Goal: Transaction & Acquisition: Book appointment/travel/reservation

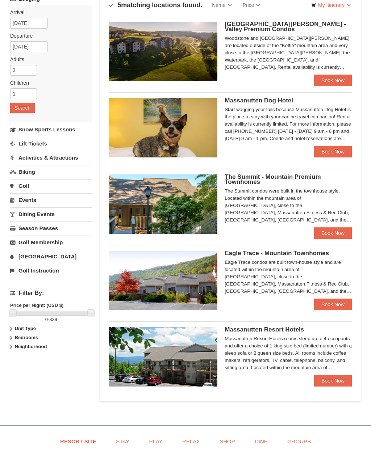
scroll to position [55, 0]
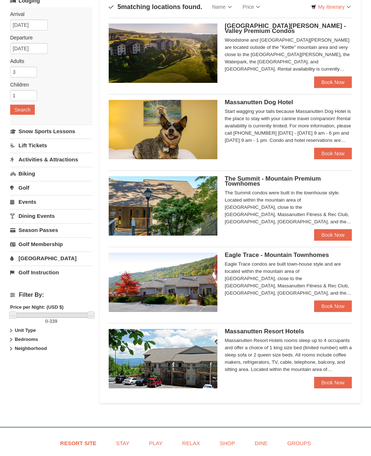
click at [344, 308] on link "Book Now" at bounding box center [333, 307] width 38 height 12
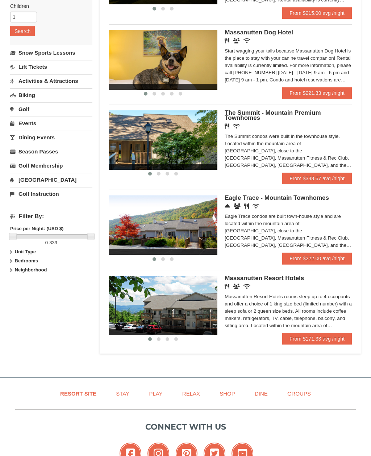
scroll to position [133, 0]
click at [332, 342] on link "From $171.33 avg /night" at bounding box center [317, 339] width 70 height 12
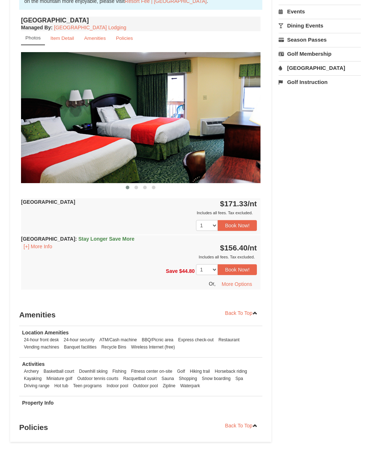
scroll to position [260, 0]
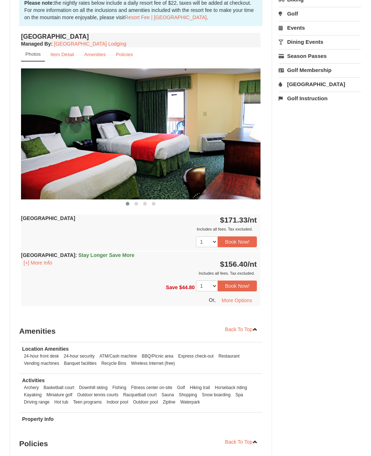
click at [238, 240] on button "Book Now!" at bounding box center [237, 241] width 39 height 11
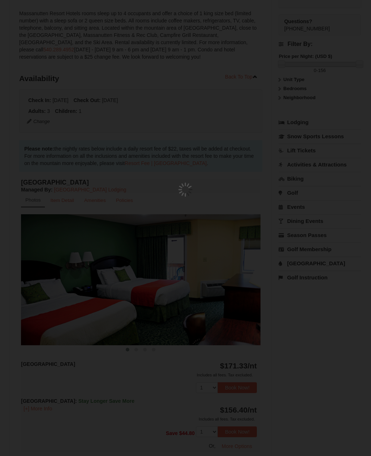
scroll to position [71, 0]
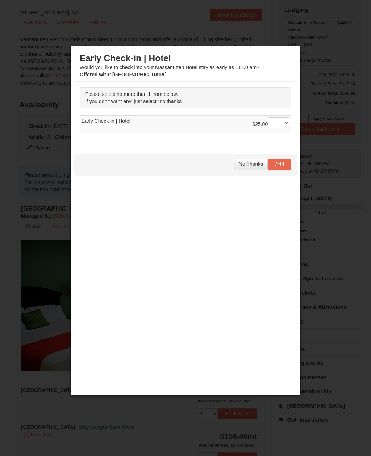
click at [253, 169] on button "No Thanks" at bounding box center [251, 164] width 34 height 11
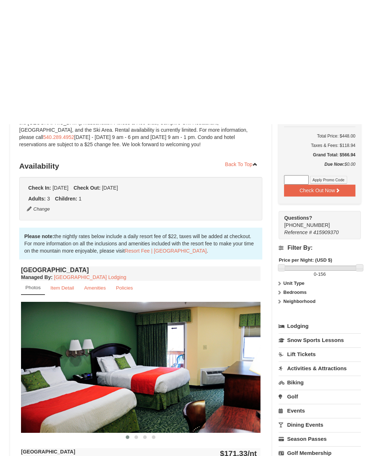
scroll to position [0, 0]
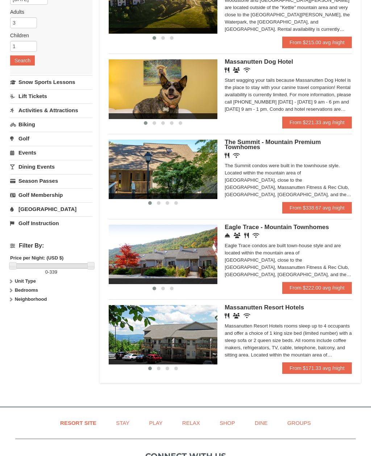
scroll to position [109, 0]
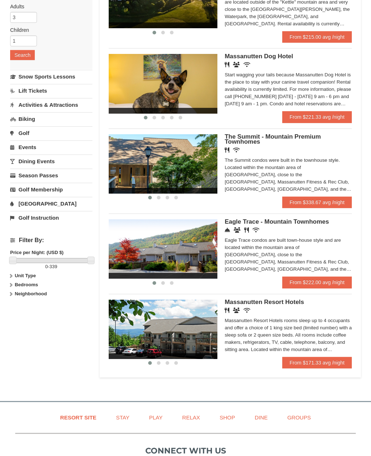
click at [345, 285] on link "From $222.00 avg /night" at bounding box center [317, 283] width 70 height 12
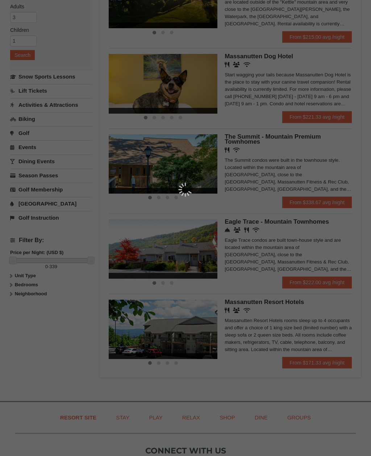
scroll to position [133, 0]
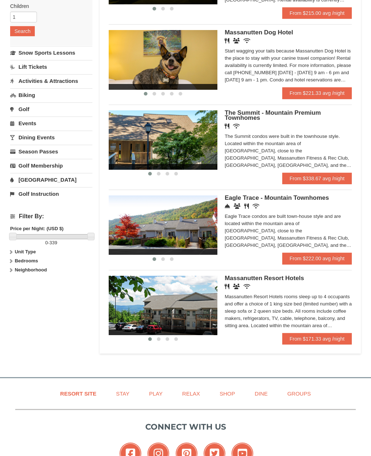
click at [319, 342] on link "From $171.33 avg /night" at bounding box center [317, 339] width 70 height 12
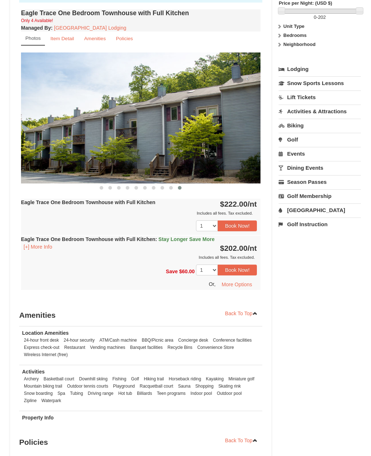
scroll to position [269, 0]
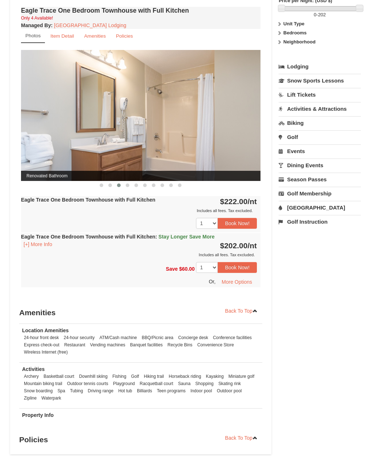
click at [240, 222] on button "Book Now!" at bounding box center [237, 223] width 39 height 11
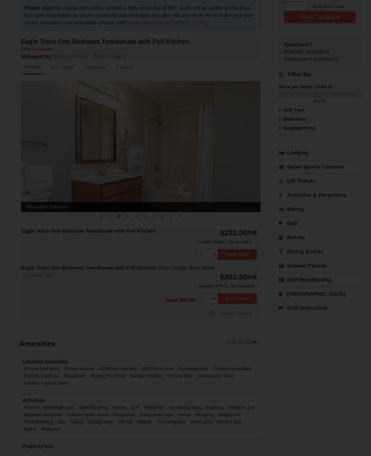
scroll to position [71, 0]
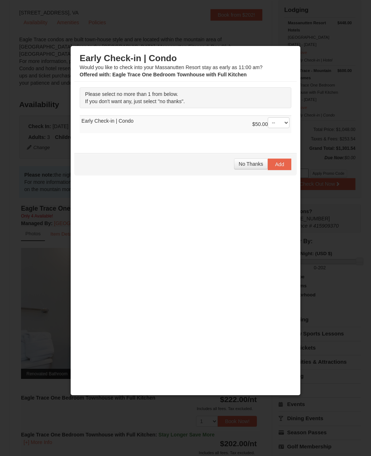
click at [249, 166] on span "No Thanks" at bounding box center [251, 164] width 24 height 6
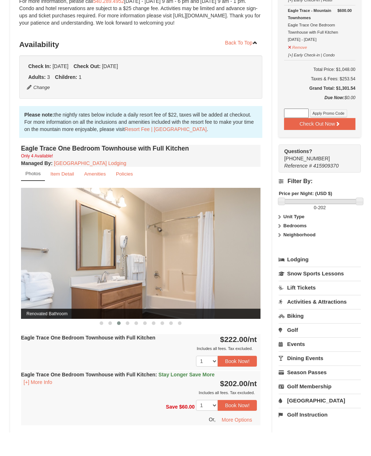
scroll to position [131, 0]
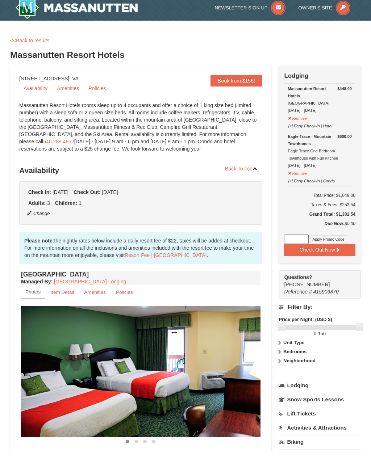
scroll to position [5, 0]
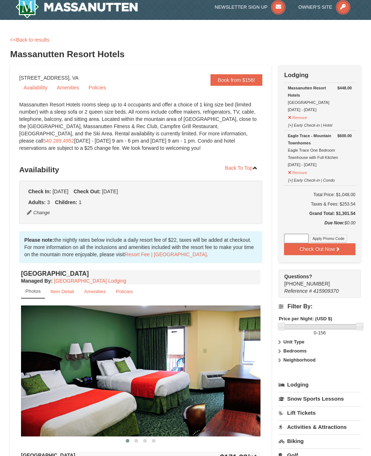
click at [296, 113] on button "Remove" at bounding box center [298, 116] width 20 height 9
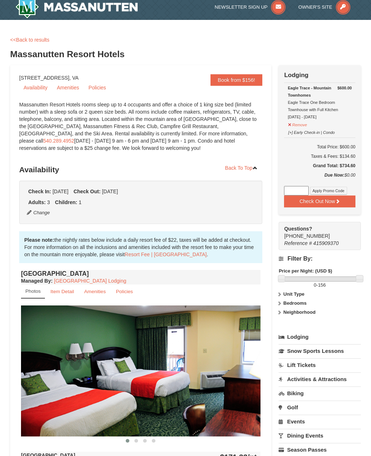
click at [301, 123] on button "Remove" at bounding box center [298, 123] width 20 height 9
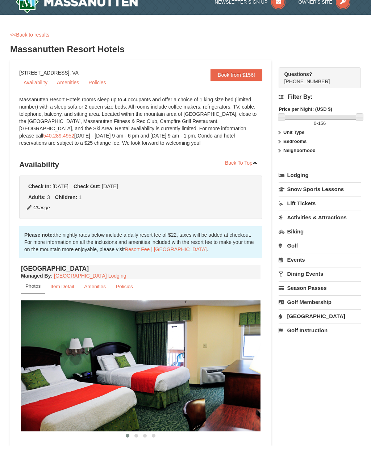
scroll to position [11, 0]
click at [244, 76] on link "Book from $156!" at bounding box center [236, 75] width 52 height 12
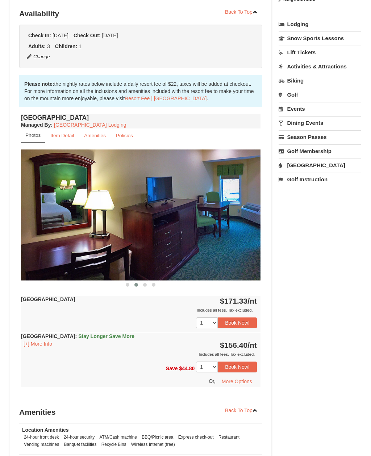
scroll to position [164, 0]
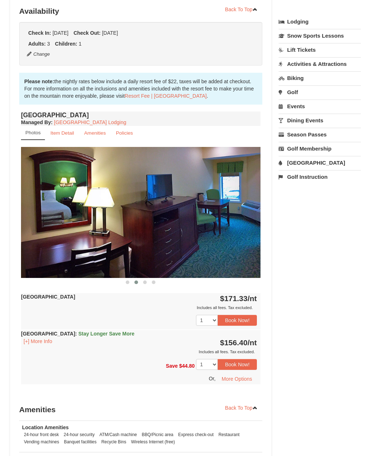
click at [43, 344] on button "[+] More Info" at bounding box center [38, 342] width 34 height 8
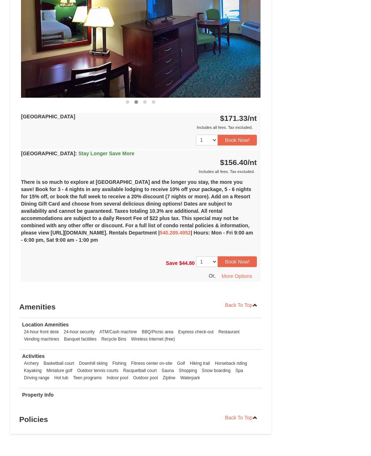
scroll to position [345, 0]
click at [239, 136] on button "Book Now!" at bounding box center [237, 139] width 39 height 11
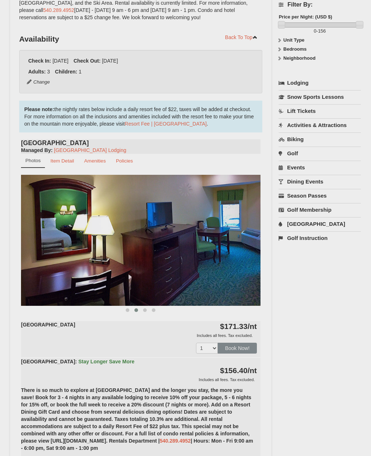
scroll to position [71, 0]
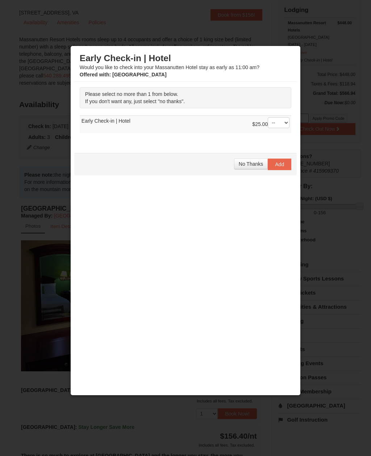
click at [252, 167] on span "No Thanks" at bounding box center [251, 164] width 24 height 6
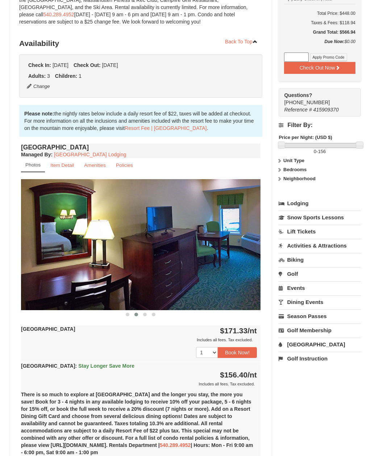
scroll to position [132, 0]
click at [333, 248] on link "Activities & Attractions" at bounding box center [319, 245] width 82 height 13
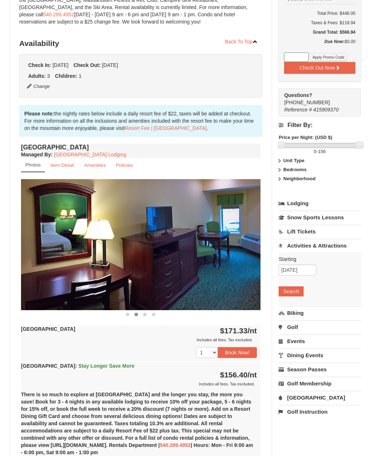
click at [296, 294] on button "Search" at bounding box center [290, 291] width 25 height 10
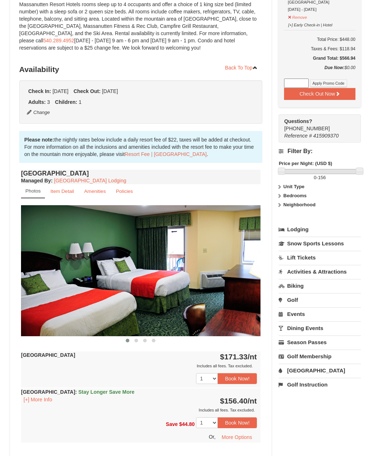
scroll to position [106, 0]
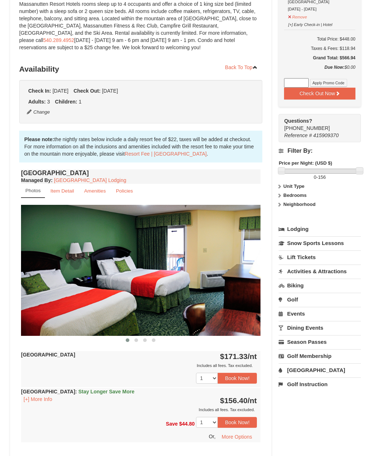
click at [370, 269] on div "× <<Back to results Massanutten Resort Hotels Book from $156! 1822 Resort Drive…" at bounding box center [185, 266] width 371 height 692
click at [335, 243] on link "Snow Sports Lessons" at bounding box center [319, 243] width 82 height 13
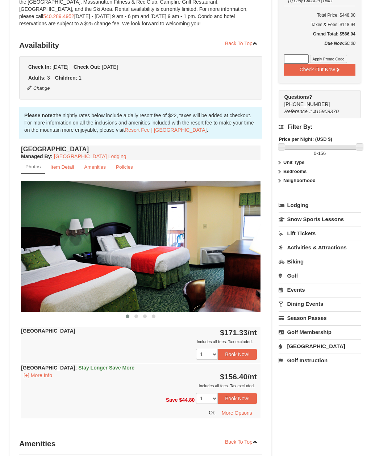
click at [313, 232] on link "Lift Tickets" at bounding box center [319, 233] width 82 height 13
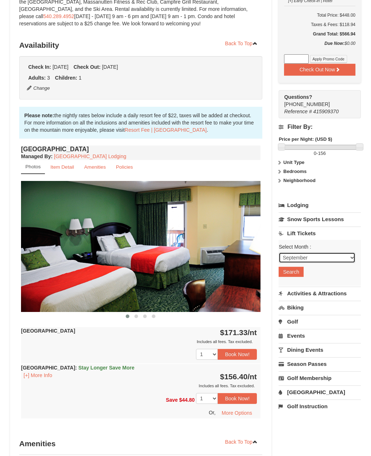
click at [349, 256] on select "September October November December January February March April May June July …" at bounding box center [316, 257] width 77 height 11
select select "12"
click at [297, 270] on button "Search" at bounding box center [290, 272] width 25 height 10
click at [331, 362] on link "Season Passes" at bounding box center [319, 363] width 82 height 13
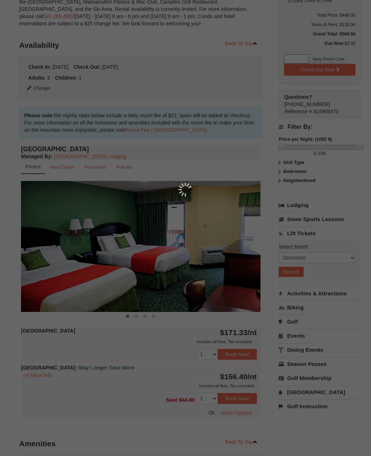
scroll to position [130, 0]
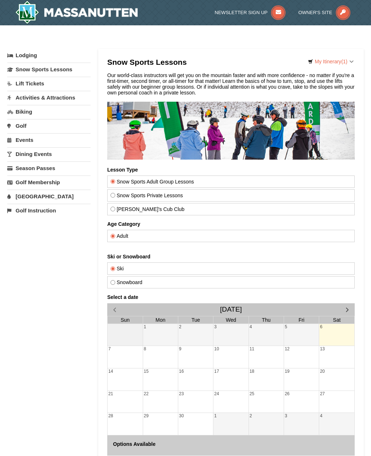
click at [24, 84] on link "Lift Tickets" at bounding box center [48, 83] width 83 height 13
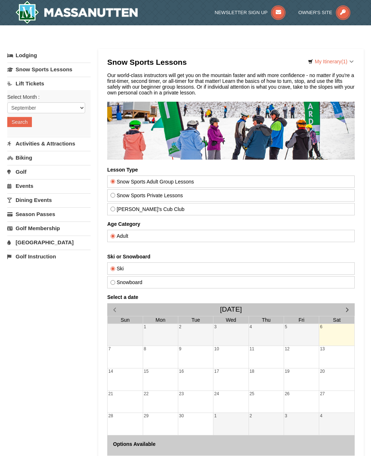
click at [28, 83] on link "Lift Tickets" at bounding box center [48, 83] width 83 height 13
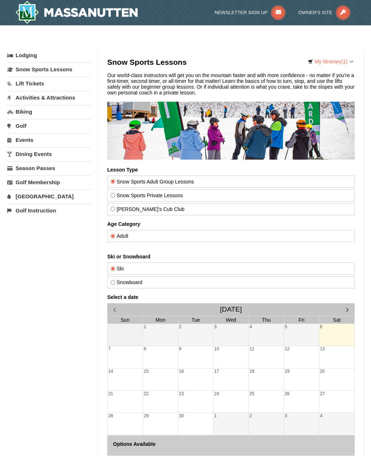
click at [25, 86] on link "Lift Tickets" at bounding box center [48, 83] width 83 height 13
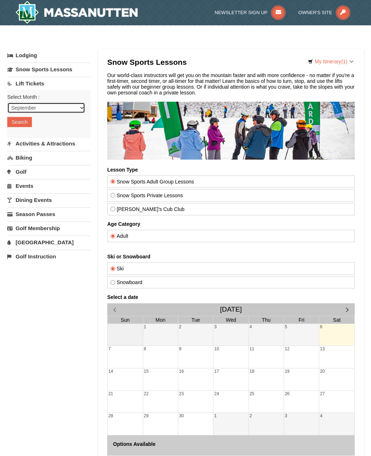
click at [77, 109] on select "September October November December January February March April May June July …" at bounding box center [46, 107] width 78 height 11
click at [60, 106] on select "September October November December January February March April May June July …" at bounding box center [46, 107] width 78 height 11
select select "12"
click at [20, 122] on button "Search" at bounding box center [19, 122] width 25 height 10
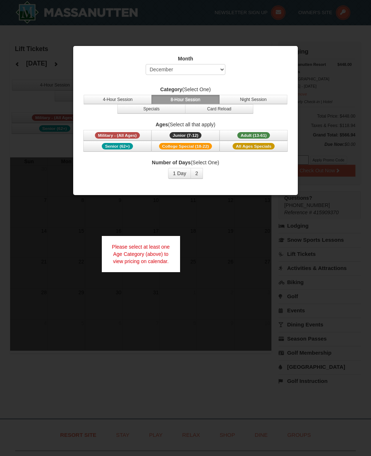
select select "12"
click at [254, 136] on span "Adult (13-61)" at bounding box center [253, 135] width 33 height 7
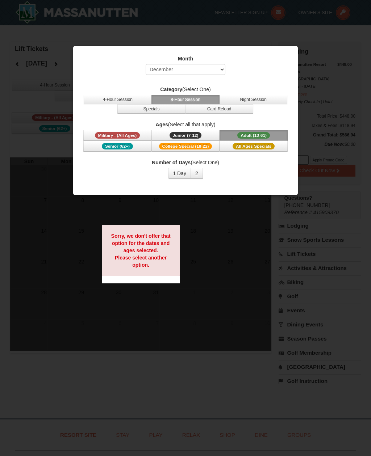
click at [257, 133] on span "Adult (13-61)" at bounding box center [253, 135] width 33 height 7
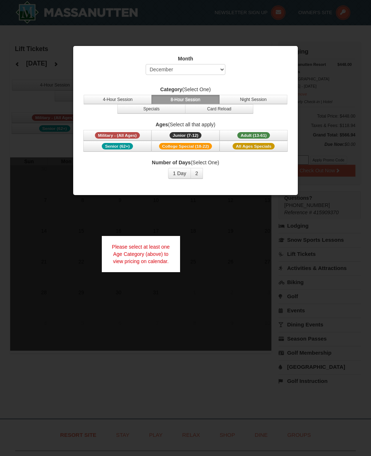
click at [199, 173] on button "2" at bounding box center [196, 173] width 12 height 11
click at [201, 173] on button "2" at bounding box center [196, 173] width 12 height 11
click at [265, 133] on span "Adult (13-61)" at bounding box center [253, 135] width 33 height 7
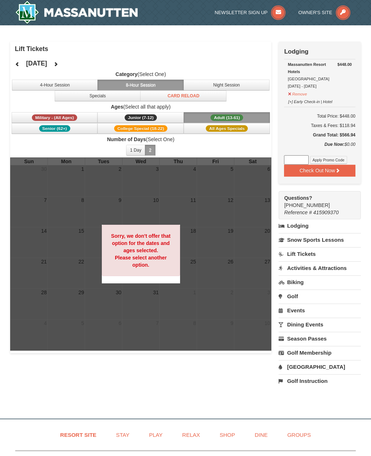
click at [137, 151] on button "1 Day" at bounding box center [135, 150] width 19 height 11
click at [153, 151] on button "2" at bounding box center [150, 150] width 11 height 11
click at [138, 151] on button "1 Day" at bounding box center [135, 150] width 19 height 11
click at [69, 118] on span "Military - (All Ages)" at bounding box center [54, 117] width 45 height 7
click at [242, 108] on label "Ages (Select all that apply)" at bounding box center [140, 106] width 261 height 7
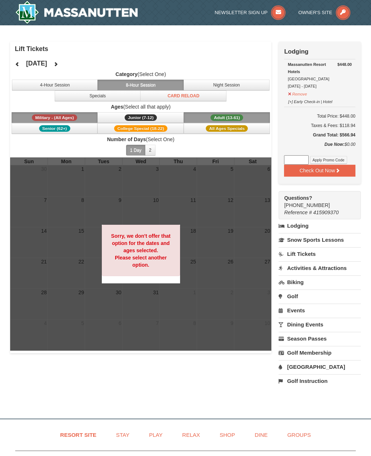
click at [240, 116] on span "Adult (13-61)" at bounding box center [226, 117] width 33 height 7
click at [230, 83] on button "Night Session" at bounding box center [226, 85] width 86 height 11
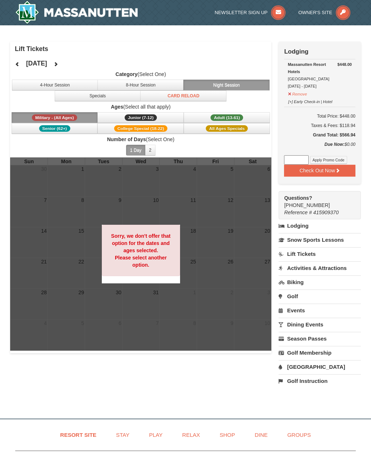
click at [75, 88] on button "4-Hour Session" at bounding box center [55, 85] width 86 height 11
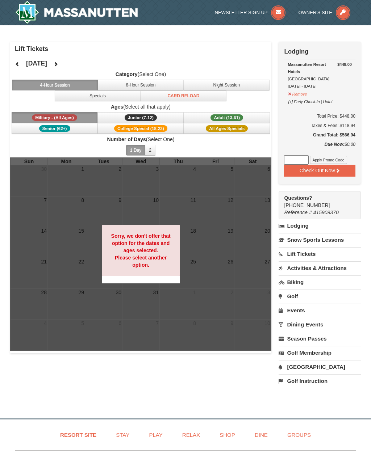
click at [98, 99] on button "Specials" at bounding box center [98, 96] width 86 height 11
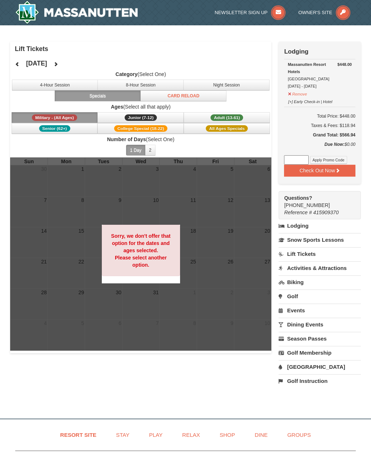
click at [188, 100] on button "Card Reload" at bounding box center [183, 96] width 86 height 11
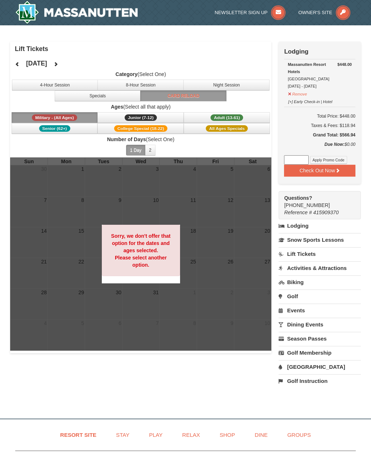
click at [145, 80] on button "8-Hour Session" at bounding box center [140, 85] width 86 height 11
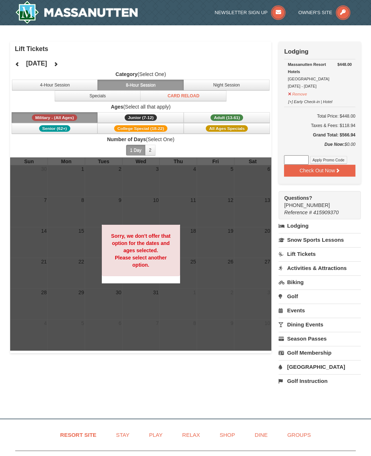
click at [63, 60] on button at bounding box center [56, 64] width 14 height 11
click at [17, 62] on icon at bounding box center [17, 64] width 5 height 5
click at [19, 62] on icon at bounding box center [17, 64] width 5 height 5
click at [63, 59] on button at bounding box center [56, 64] width 14 height 11
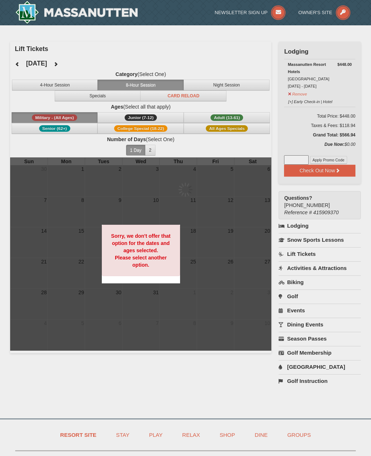
click at [58, 63] on icon at bounding box center [55, 64] width 5 height 5
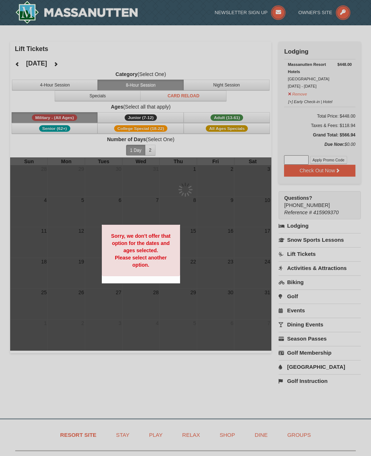
click at [63, 63] on button at bounding box center [56, 64] width 14 height 11
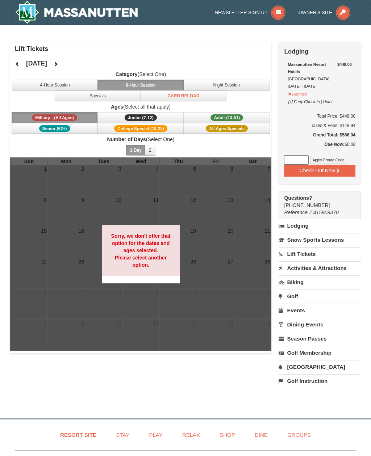
click at [63, 64] on button at bounding box center [56, 64] width 14 height 11
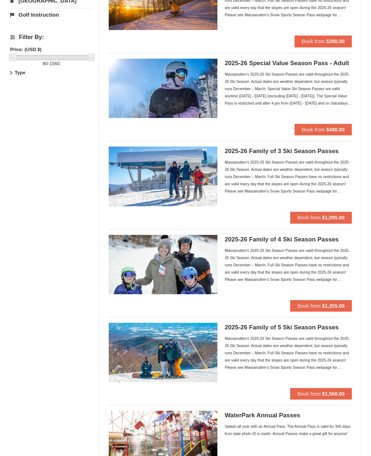
scroll to position [196, 0]
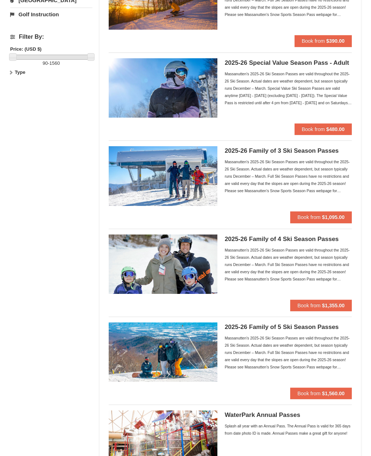
click at [339, 307] on strong "$1,355.00" at bounding box center [333, 306] width 22 height 6
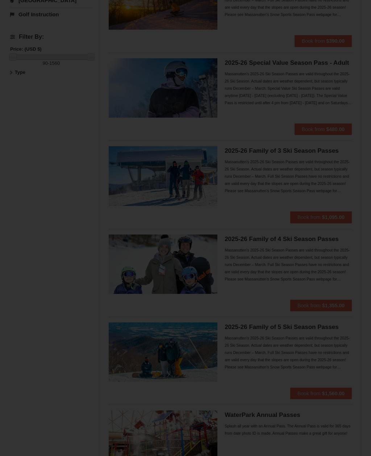
scroll to position [196, 0]
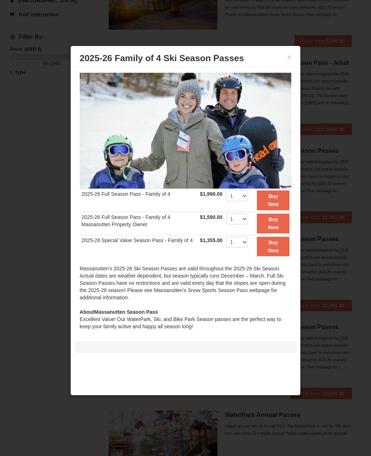
click at [35, 217] on div at bounding box center [185, 228] width 371 height 456
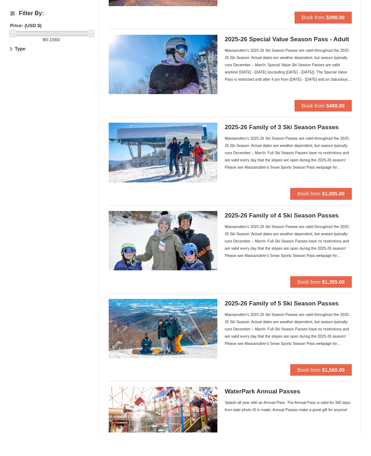
scroll to position [220, 0]
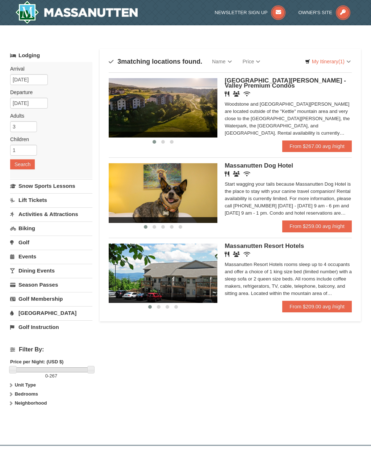
click at [321, 312] on link "From $209.00 avg /night" at bounding box center [317, 307] width 70 height 12
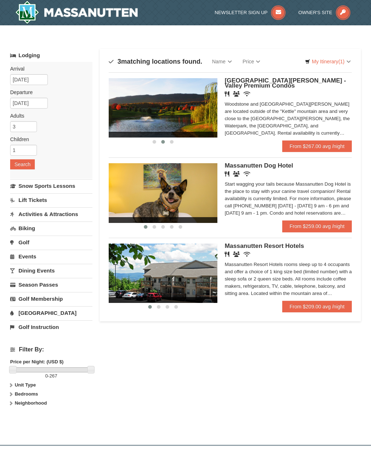
click at [339, 150] on link "From $267.00 avg /night" at bounding box center [317, 146] width 70 height 12
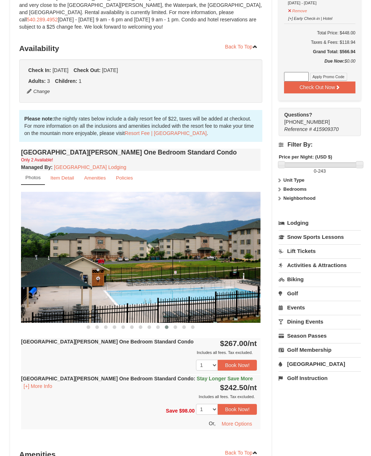
scroll to position [129, 0]
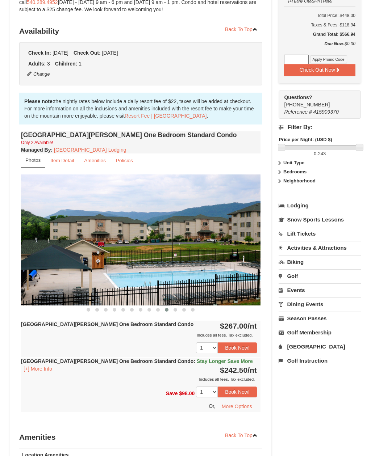
click at [244, 347] on button "Book Now!" at bounding box center [237, 348] width 39 height 11
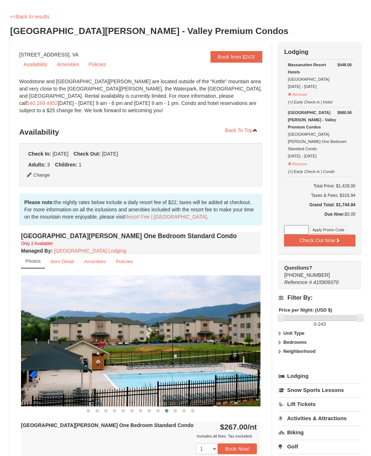
scroll to position [27, 0]
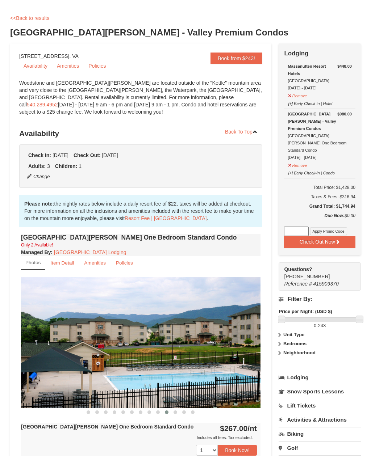
click at [294, 95] on button "Remove" at bounding box center [298, 95] width 20 height 9
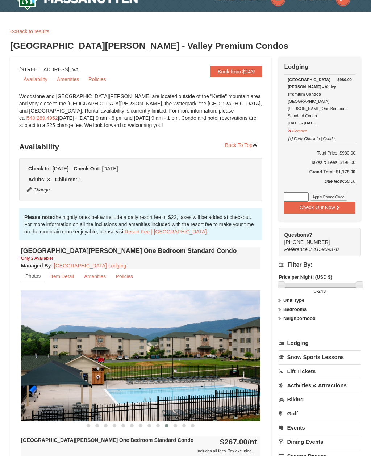
scroll to position [0, 0]
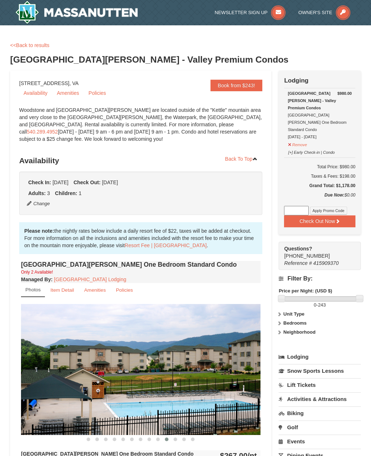
click at [23, 44] on link "<<Back to results" at bounding box center [29, 45] width 39 height 6
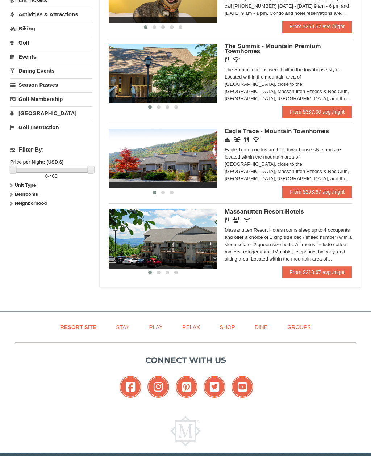
scroll to position [200, 0]
click at [334, 192] on link "From $293.67 avg /night" at bounding box center [317, 192] width 70 height 12
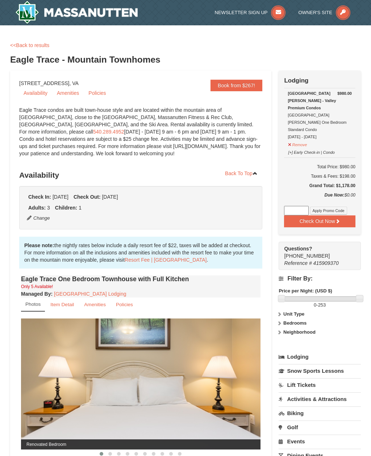
click at [26, 44] on link "<<Back to results" at bounding box center [29, 45] width 39 height 6
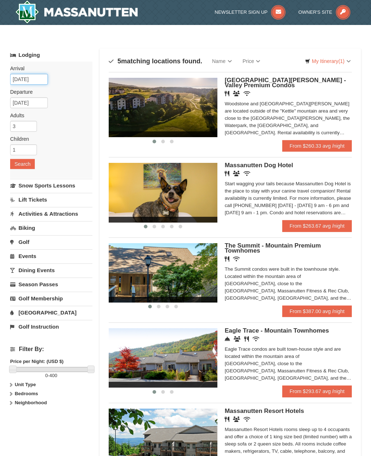
click at [21, 79] on input "01/01/2026" at bounding box center [29, 79] width 38 height 11
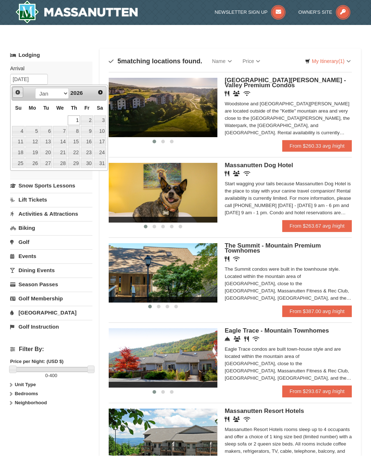
click at [16, 95] on span "Prev" at bounding box center [18, 93] width 6 height 6
click at [102, 142] on link "20" at bounding box center [100, 142] width 12 height 10
type input "12/20/2025"
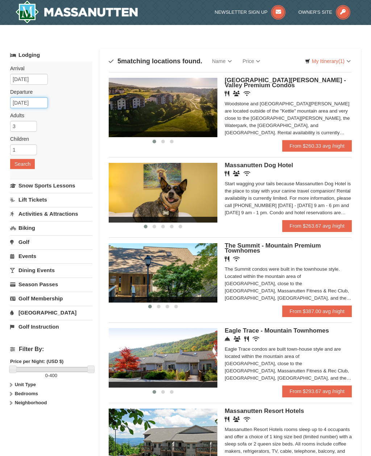
click at [22, 102] on input "01/04/2026" at bounding box center [29, 102] width 38 height 11
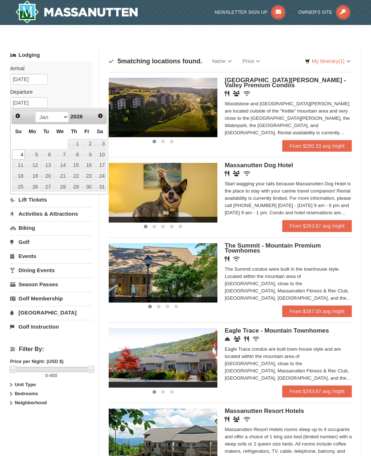
click at [17, 118] on span "Prev" at bounding box center [18, 116] width 6 height 6
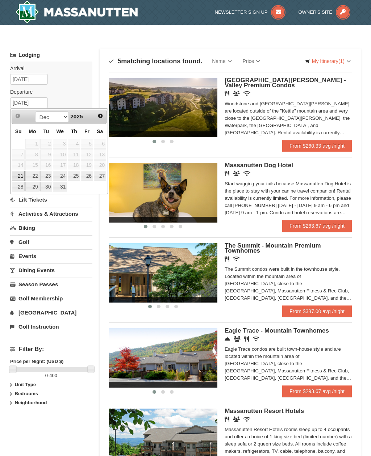
click at [58, 177] on link "24" at bounding box center [60, 176] width 14 height 10
type input "[DATE]"
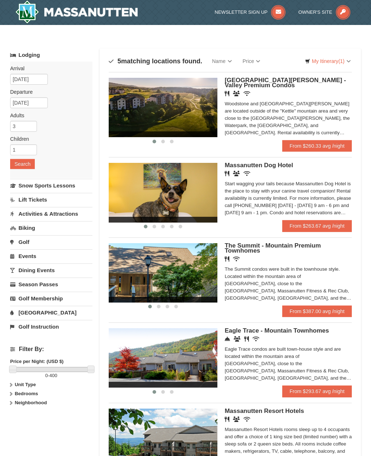
scroll to position [0, 0]
click at [18, 78] on input "12/20/2025" at bounding box center [29, 79] width 38 height 11
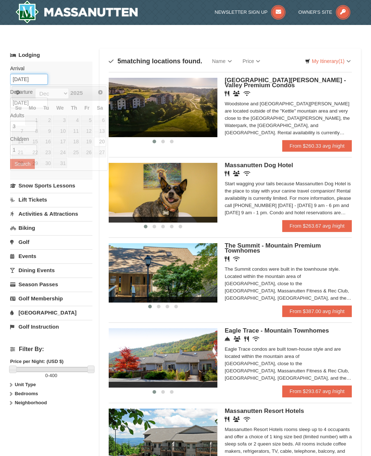
scroll to position [0, 0]
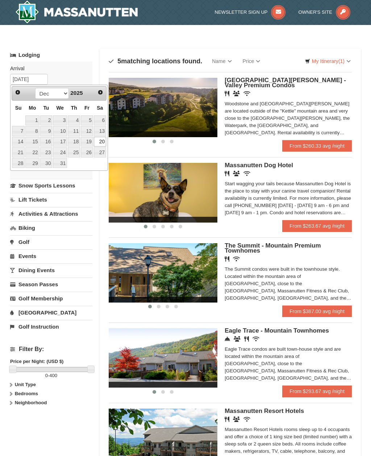
click at [87, 143] on link "19" at bounding box center [87, 142] width 12 height 10
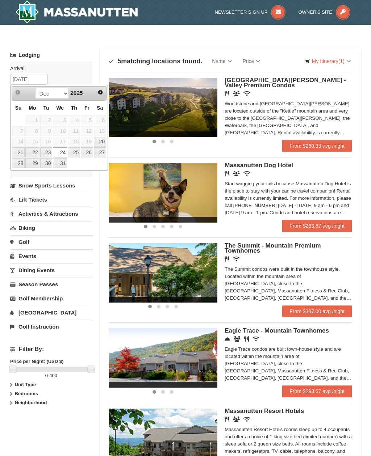
type input "[DATE]"
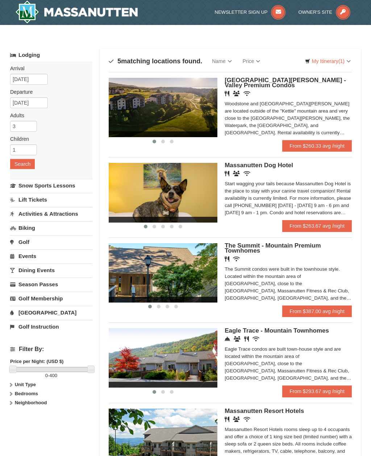
click at [17, 162] on button "Search" at bounding box center [22, 164] width 25 height 10
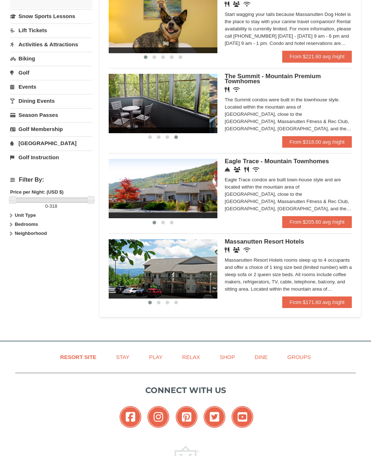
scroll to position [170, 0]
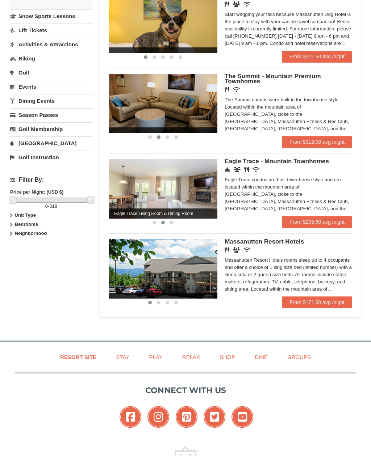
click at [341, 228] on link "From $205.60 avg /night" at bounding box center [317, 222] width 70 height 12
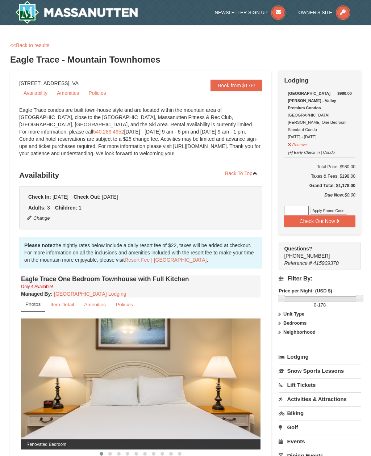
click at [296, 139] on button "Remove" at bounding box center [298, 143] width 20 height 9
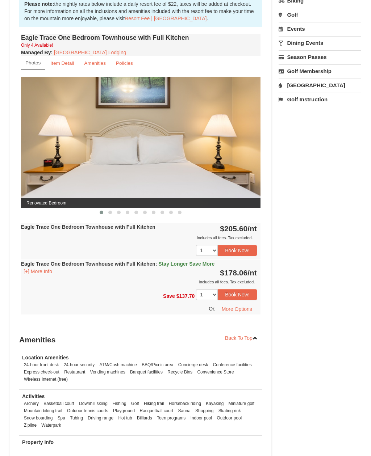
scroll to position [242, 0]
click at [242, 247] on button "Book Now!" at bounding box center [237, 250] width 39 height 11
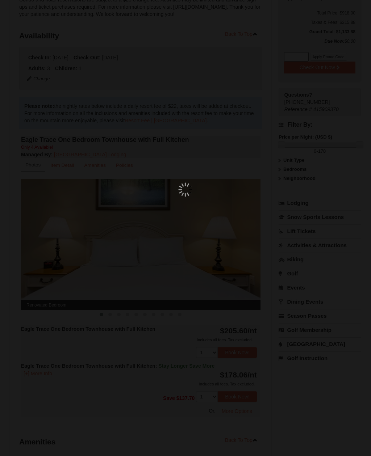
scroll to position [71, 0]
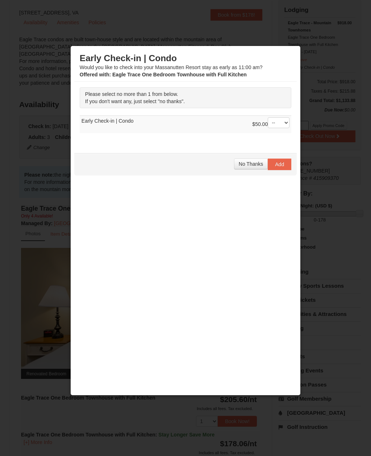
click at [257, 165] on span "No Thanks" at bounding box center [251, 164] width 24 height 6
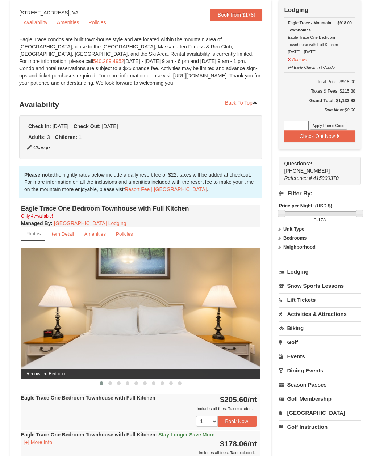
click at [309, 303] on link "Lift Tickets" at bounding box center [319, 299] width 82 height 13
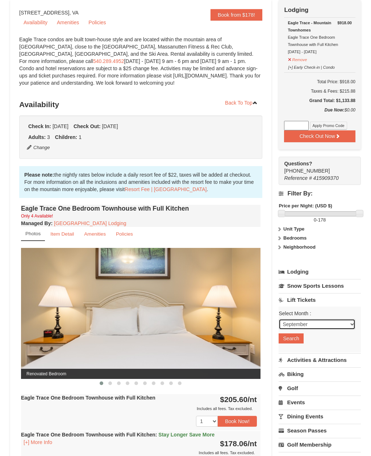
click at [344, 328] on select "September October November December January February March April May June July …" at bounding box center [316, 324] width 77 height 11
select select "12"
click at [294, 342] on button "Search" at bounding box center [290, 338] width 25 height 10
